Goal: Obtain resource: Obtain resource

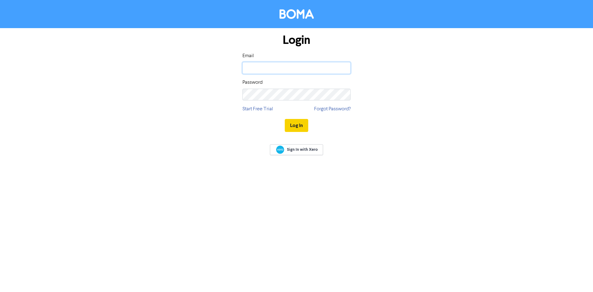
type input "[EMAIL_ADDRESS][DOMAIN_NAME]"
click at [307, 127] on button "Log In" at bounding box center [296, 125] width 23 height 13
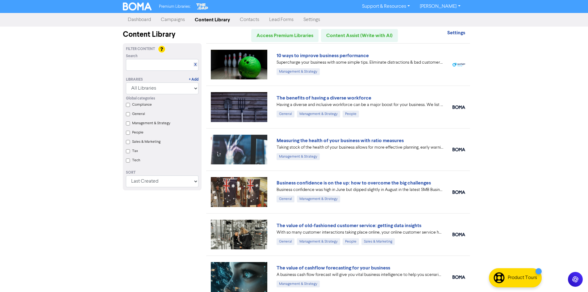
click at [133, 151] on label "Tax" at bounding box center [135, 151] width 6 height 6
click at [130, 151] on input "Tax" at bounding box center [128, 151] width 4 height 4
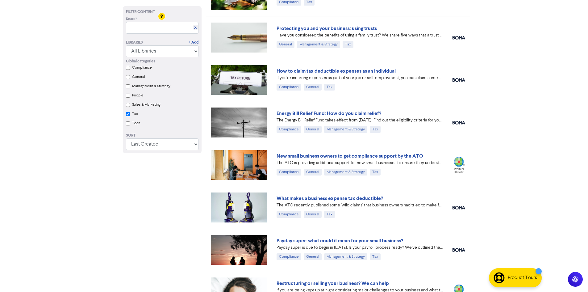
scroll to position [207, 0]
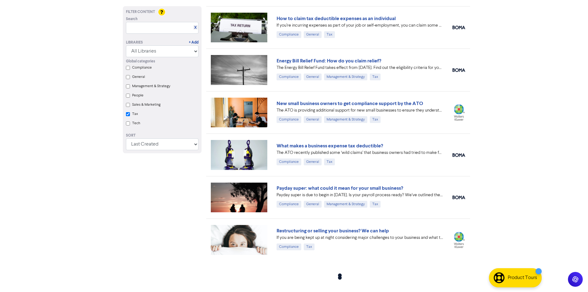
checkbox input "true"
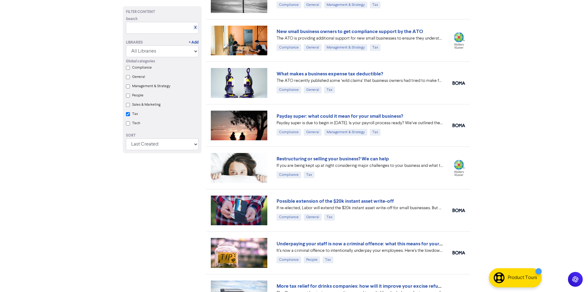
scroll to position [309, 0]
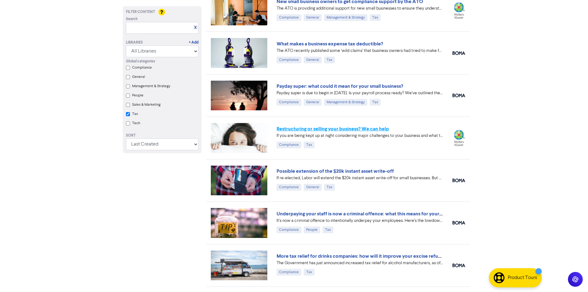
click at [349, 127] on link "Restructuring or selling your business? We can help" at bounding box center [333, 129] width 112 height 6
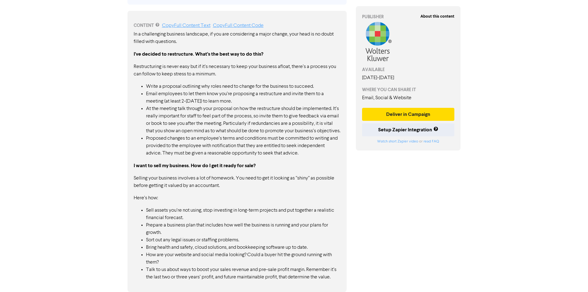
scroll to position [317, 0]
click at [198, 23] on link "Copy Full Content Text" at bounding box center [186, 25] width 48 height 5
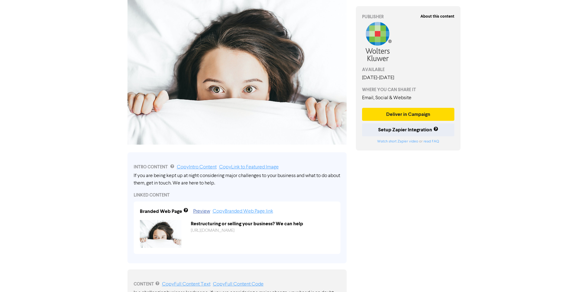
scroll to position [216, 0]
